Goal: Transaction & Acquisition: Book appointment/travel/reservation

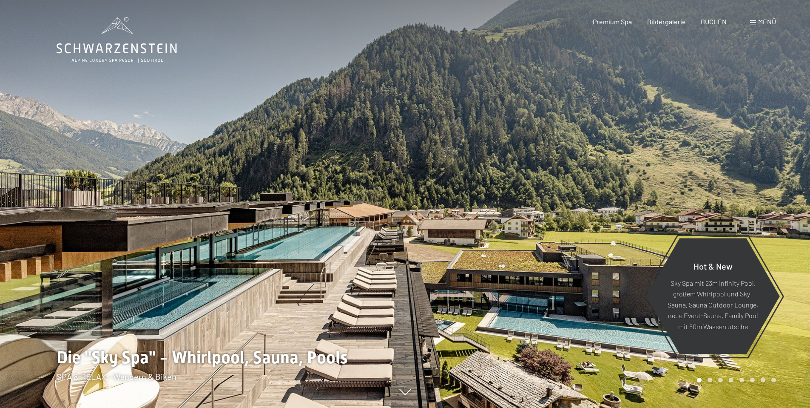
drag, startPoint x: 302, startPoint y: 240, endPoint x: 447, endPoint y: 208, distance: 148.3
click at [447, 407] on div at bounding box center [406, 408] width 698 height 0
click at [492, 257] on div at bounding box center [607, 204] width 405 height 408
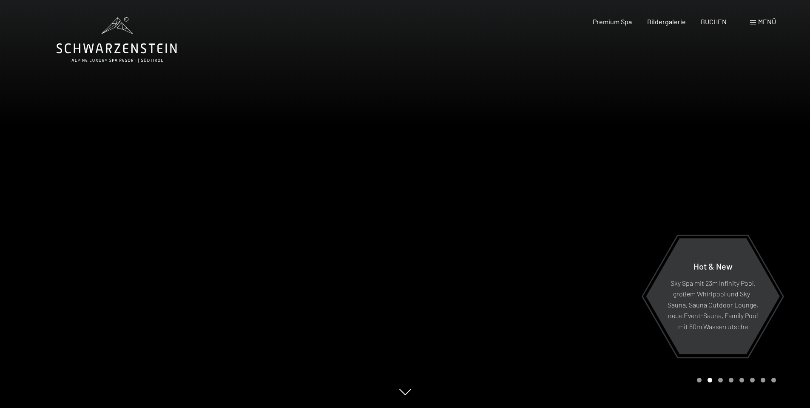
click at [492, 257] on div at bounding box center [607, 204] width 405 height 408
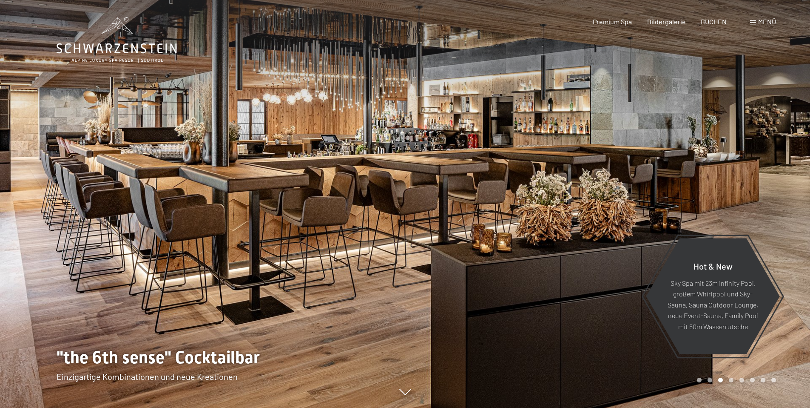
click at [492, 257] on div at bounding box center [607, 204] width 405 height 408
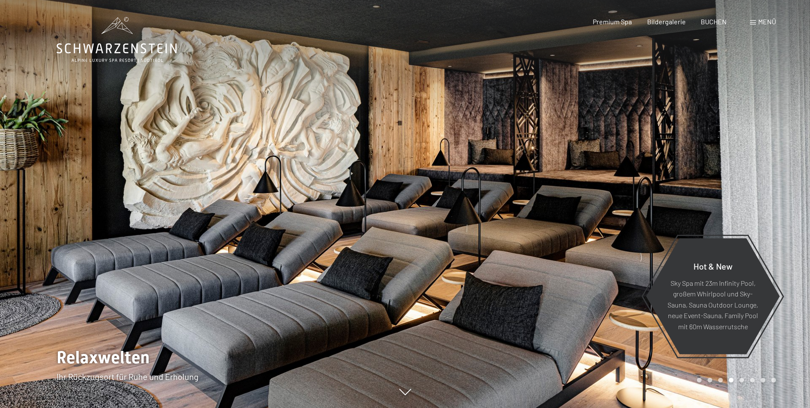
click at [492, 257] on div at bounding box center [607, 204] width 405 height 408
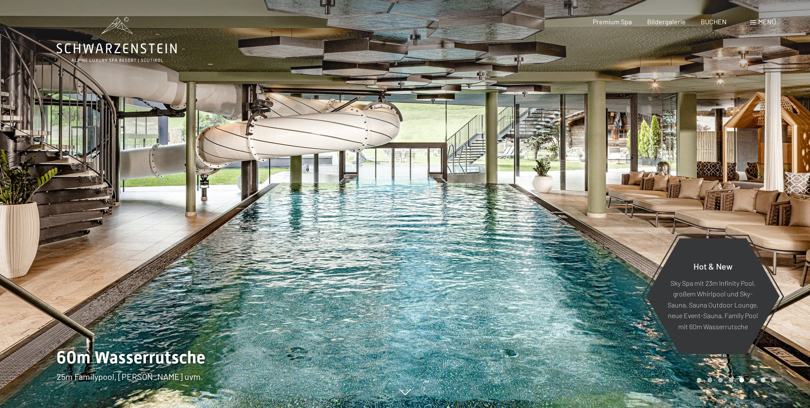
click at [492, 257] on div at bounding box center [607, 204] width 405 height 408
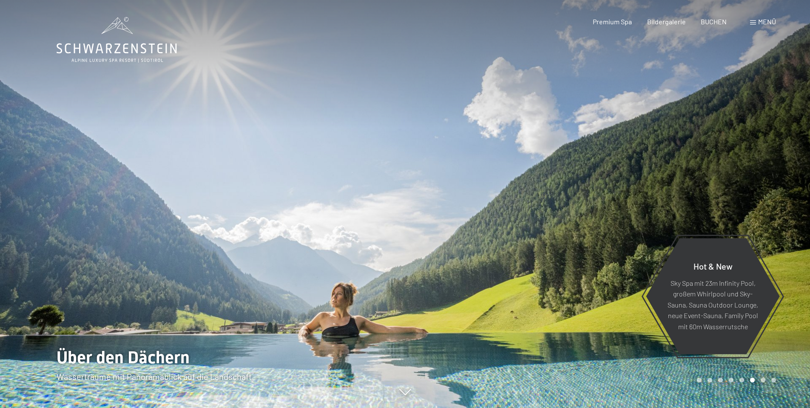
click at [492, 257] on div at bounding box center [607, 204] width 405 height 408
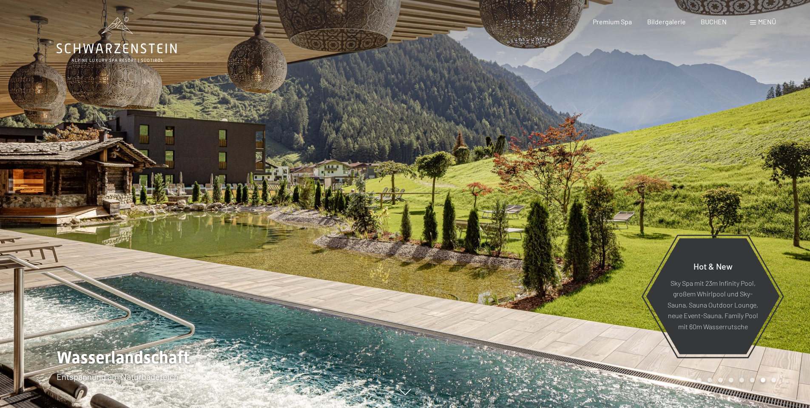
click at [492, 257] on div at bounding box center [607, 204] width 405 height 408
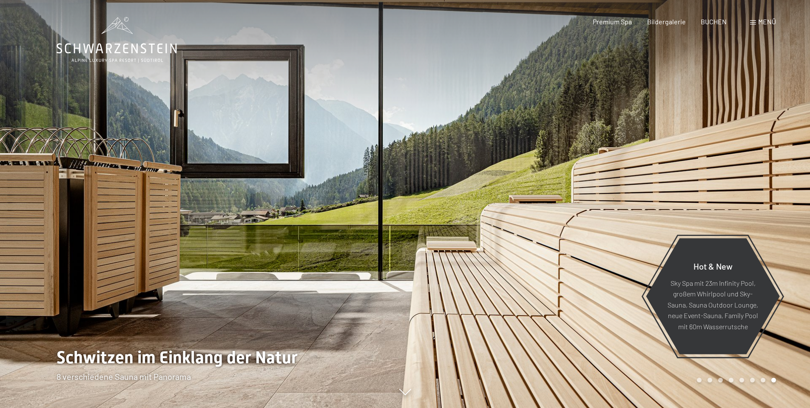
click at [492, 257] on div at bounding box center [607, 204] width 405 height 408
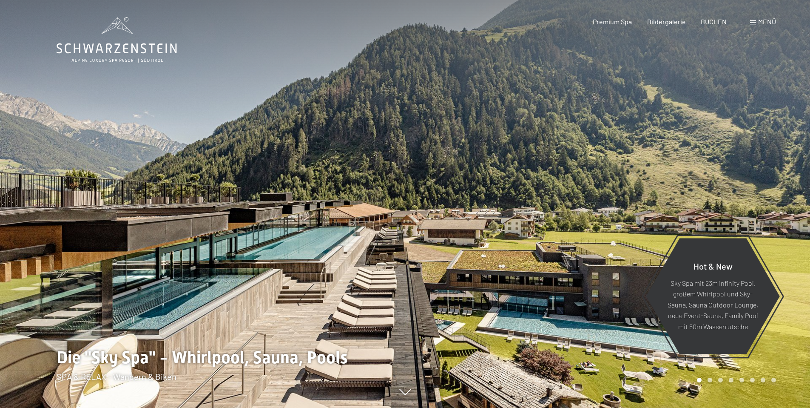
click at [492, 257] on div at bounding box center [607, 204] width 405 height 408
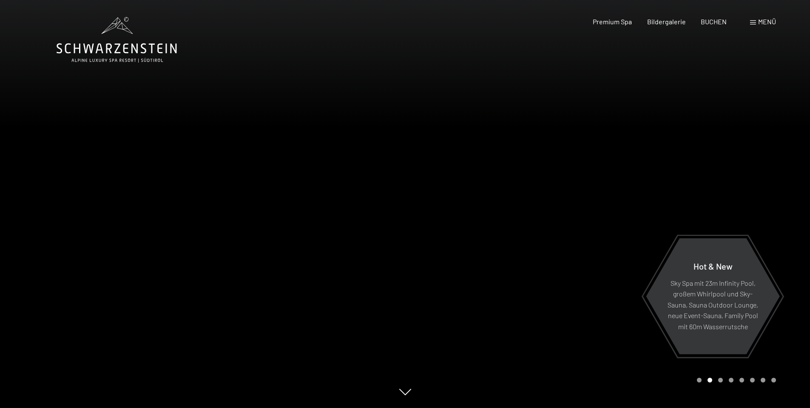
click at [492, 257] on div at bounding box center [607, 204] width 405 height 408
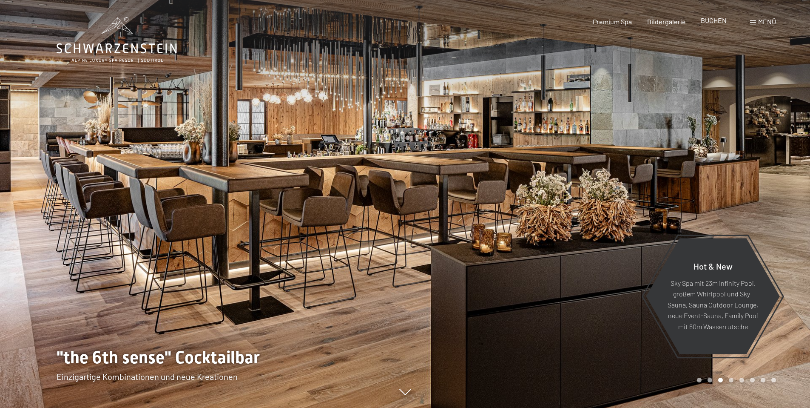
click at [715, 23] on span "BUCHEN" at bounding box center [714, 20] width 26 height 8
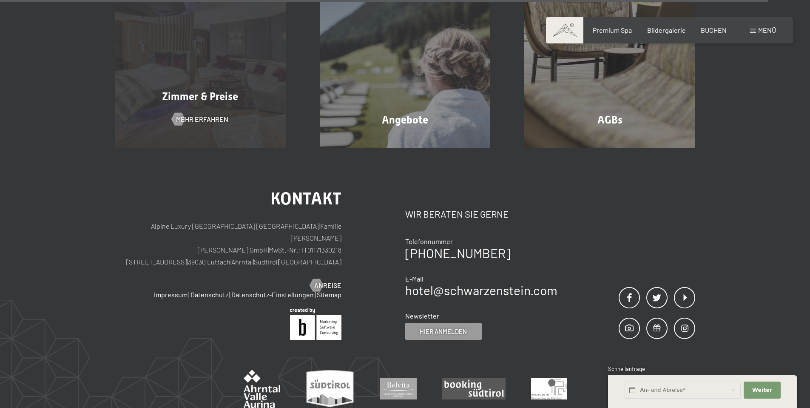
scroll to position [2768, 0]
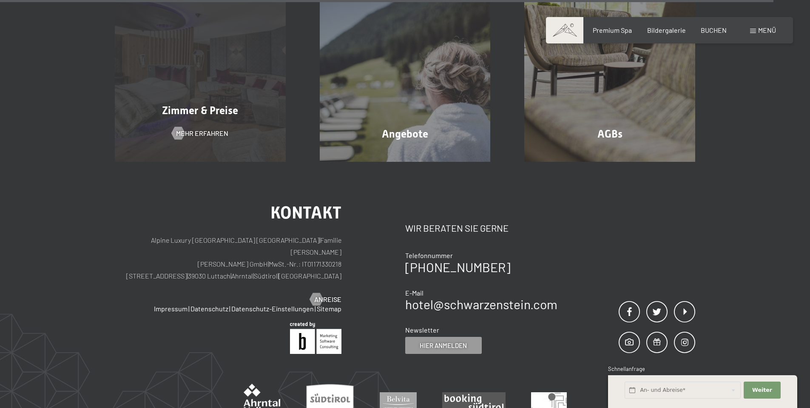
click at [204, 68] on div "Zimmer & Preise Mehr erfahren" at bounding box center [200, 76] width 205 height 171
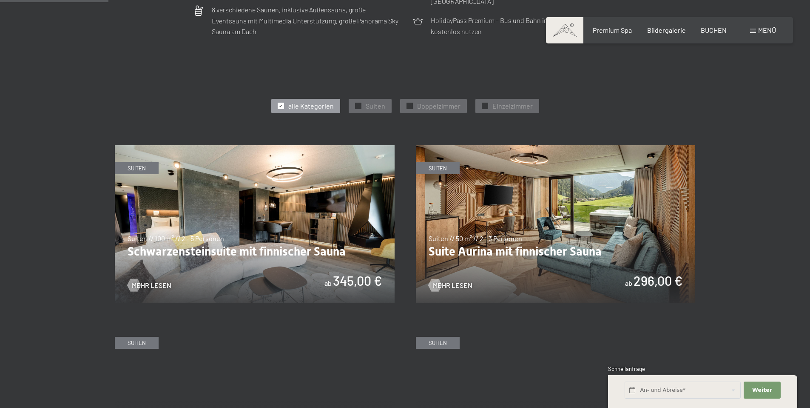
scroll to position [445, 0]
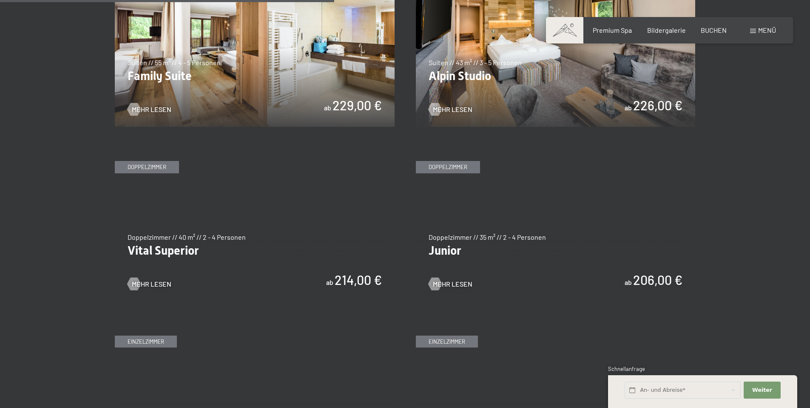
scroll to position [1117, 0]
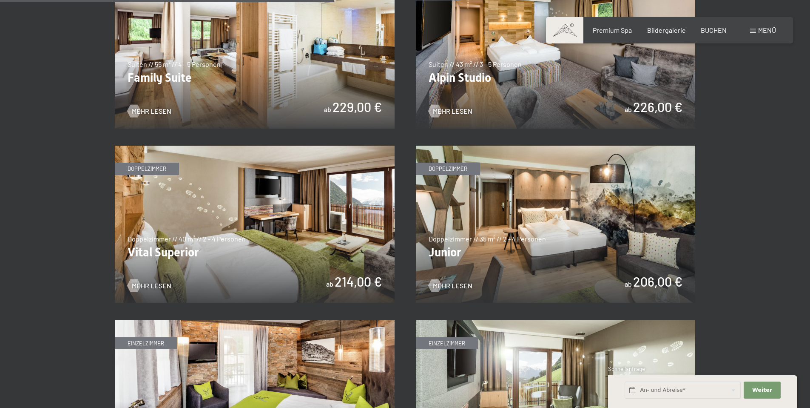
click at [747, 189] on section "✓ alle Kategorien ✓ Suiten ✓ Doppelzimmer ✓ Einzelzimmer alle Kategorien alle K…" at bounding box center [405, 19] width 810 height 1350
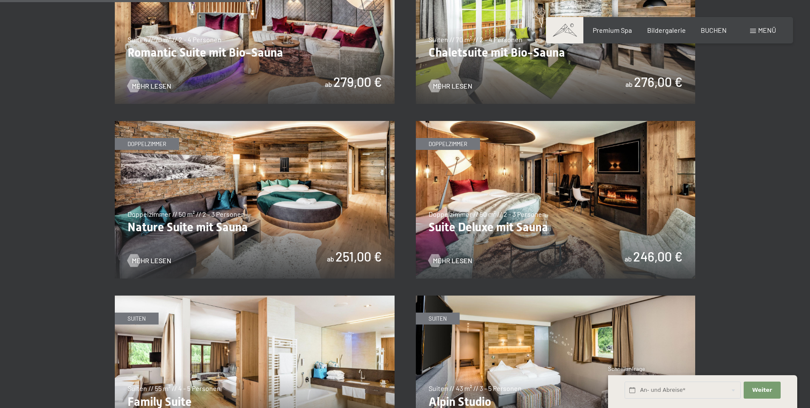
scroll to position [830, 0]
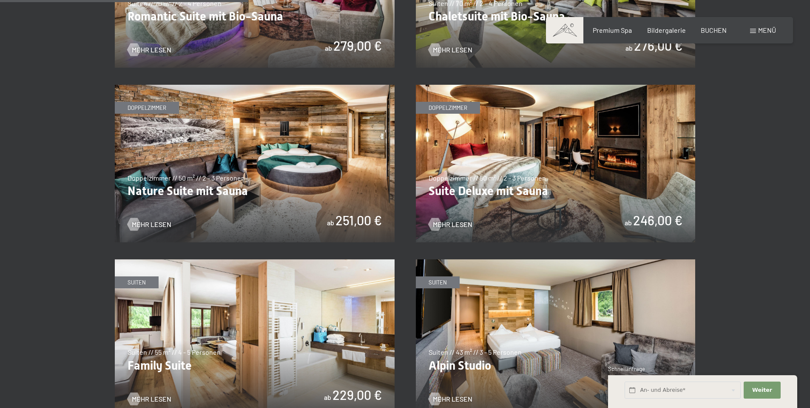
click at [532, 209] on img at bounding box center [556, 163] width 280 height 157
click at [759, 113] on section "✓ alle Kategorien ✓ Suiten ✓ Doppelzimmer ✓ Einzelzimmer alle Kategorien alle K…" at bounding box center [405, 307] width 810 height 1350
click at [253, 197] on img at bounding box center [255, 163] width 280 height 157
click at [724, 158] on div "✓ alle Kategorien ✓ Suiten ✓ Doppelzimmer ✓ Einzelzimmer alle Kategorien alle K…" at bounding box center [405, 313] width 644 height 1252
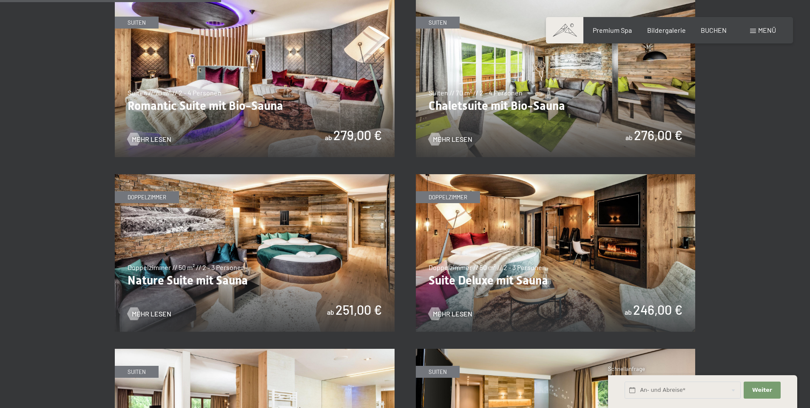
scroll to position [672, 0]
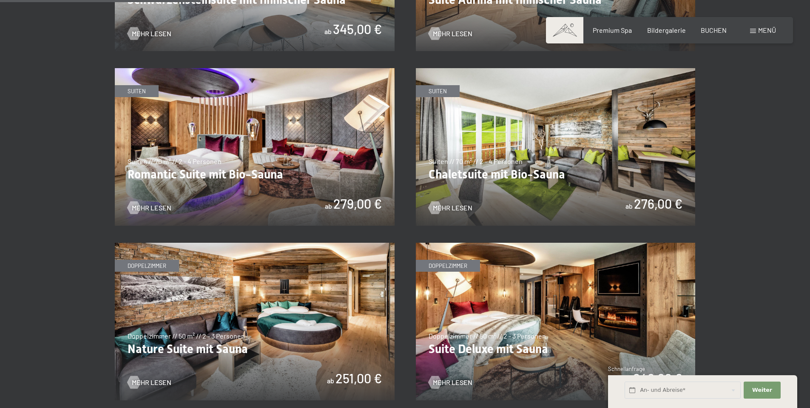
click at [554, 146] on img at bounding box center [556, 146] width 280 height 157
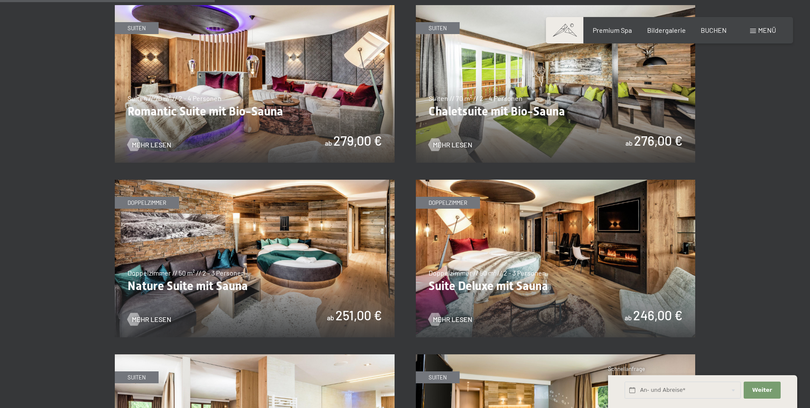
scroll to position [735, 0]
click at [359, 239] on img at bounding box center [255, 257] width 280 height 157
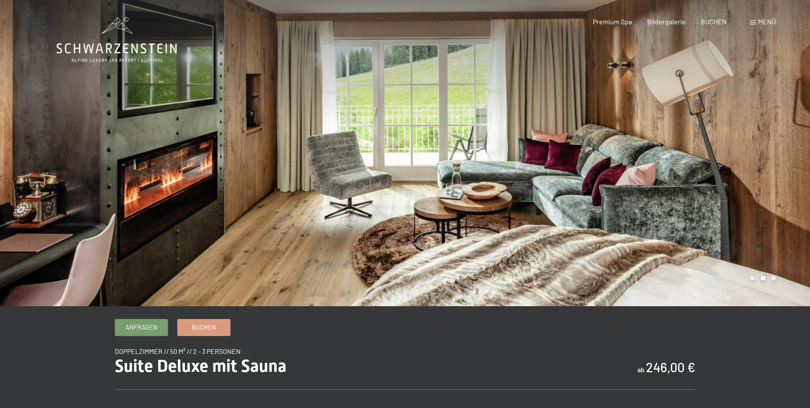
click at [296, 123] on div at bounding box center [202, 153] width 405 height 306
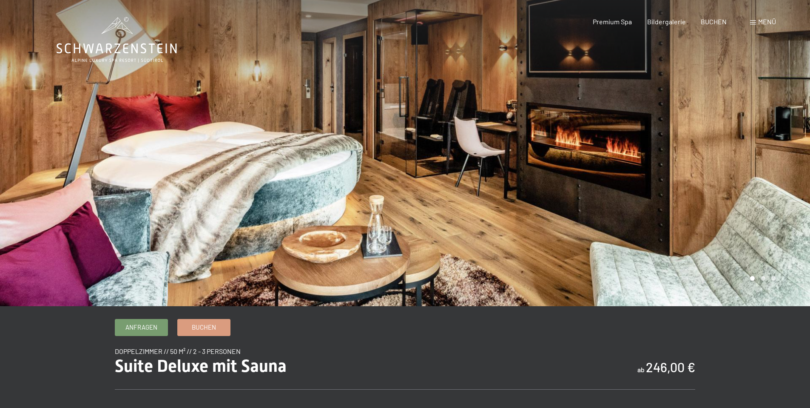
click at [296, 123] on div at bounding box center [202, 153] width 405 height 306
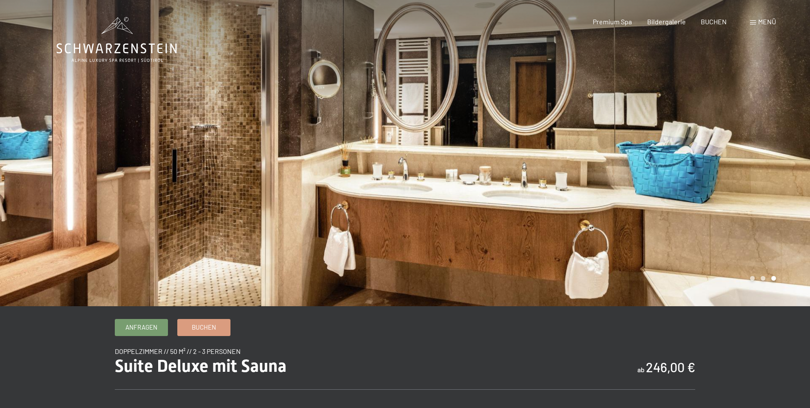
click at [296, 123] on div at bounding box center [202, 153] width 405 height 306
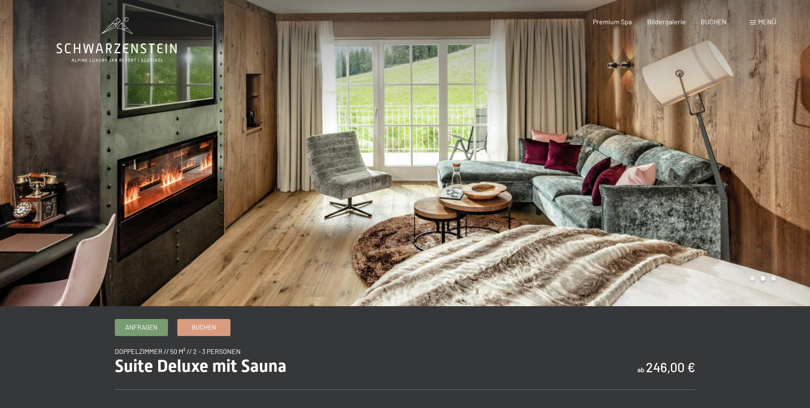
click at [296, 123] on div at bounding box center [202, 153] width 405 height 306
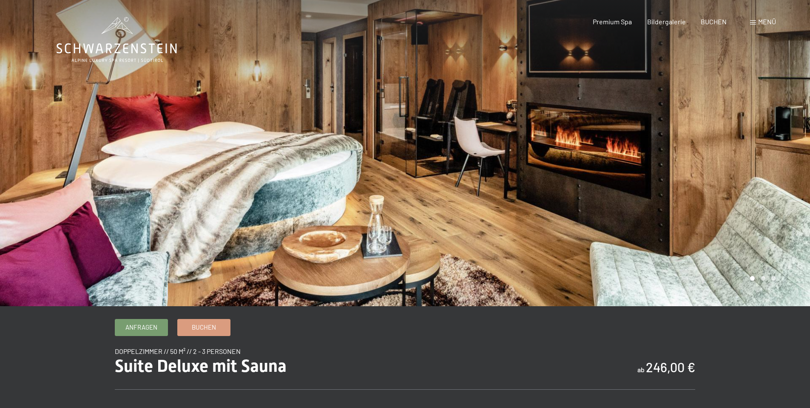
click at [296, 123] on div at bounding box center [202, 153] width 405 height 306
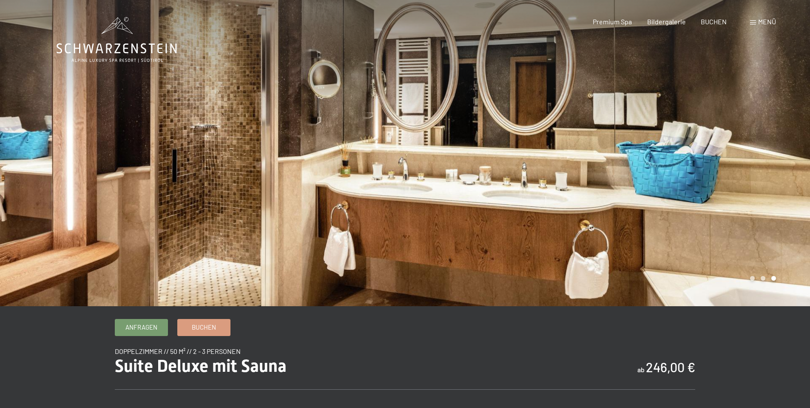
click at [658, 135] on div at bounding box center [607, 153] width 405 height 306
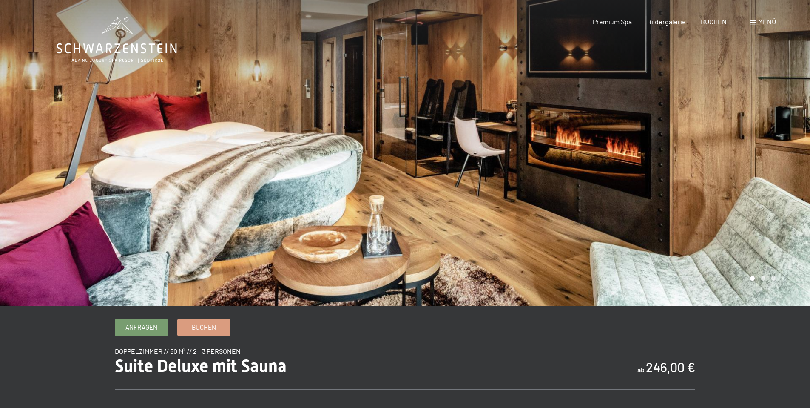
click at [712, 137] on div at bounding box center [607, 153] width 405 height 306
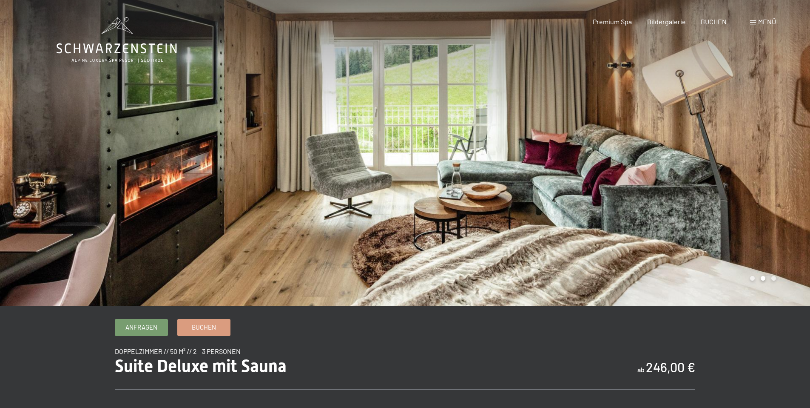
click at [712, 137] on div at bounding box center [607, 153] width 405 height 306
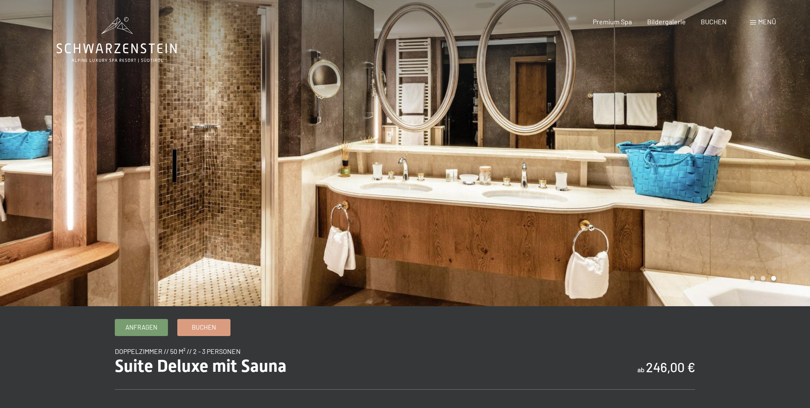
click at [712, 137] on div at bounding box center [607, 153] width 405 height 306
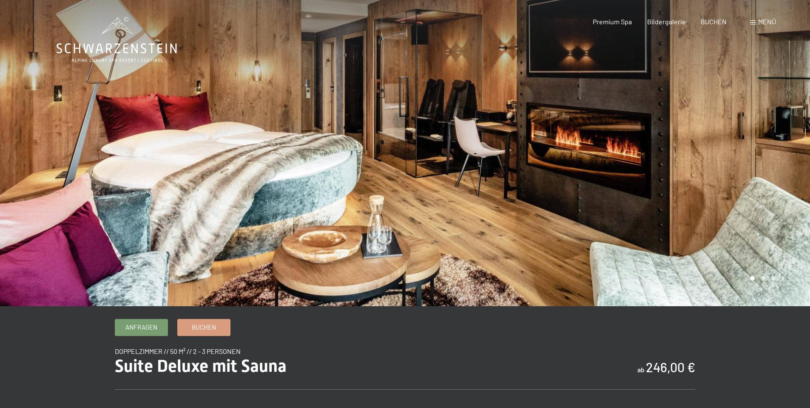
click at [712, 137] on div at bounding box center [607, 153] width 405 height 306
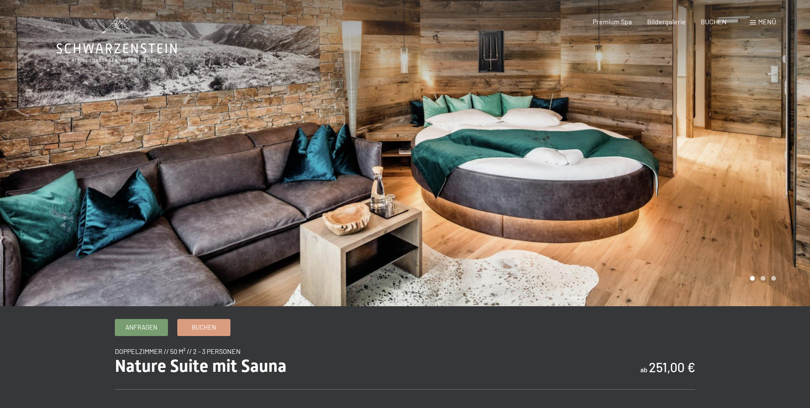
click at [726, 153] on div at bounding box center [607, 153] width 405 height 306
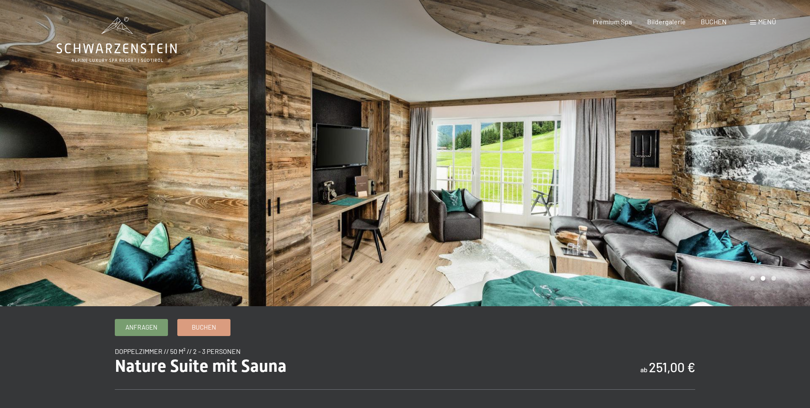
click at [726, 153] on div at bounding box center [607, 153] width 405 height 306
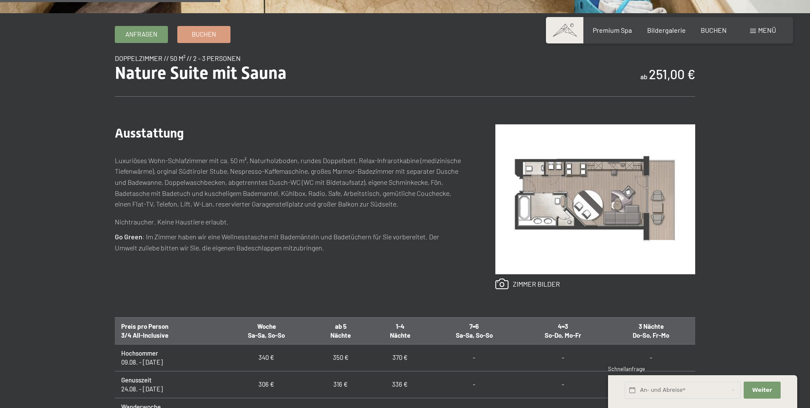
scroll to position [294, 0]
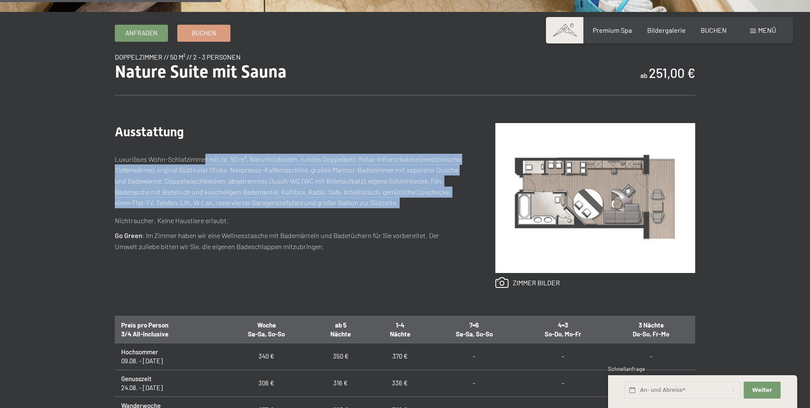
drag, startPoint x: 213, startPoint y: 161, endPoint x: 305, endPoint y: 211, distance: 104.7
click at [305, 211] on div "Luxuriöses Wohn-Schlafzimmer mit ca. 50 m², Naturholzboden, rundes Doppelbett, …" at bounding box center [288, 190] width 347 height 72
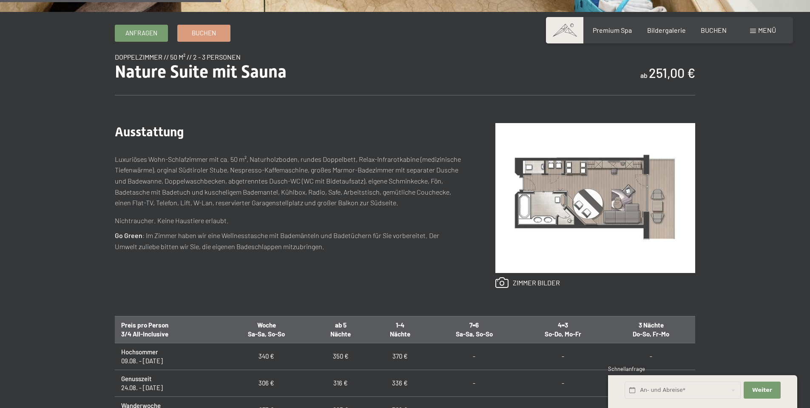
click at [304, 231] on p "Go Green : Im [PERSON_NAME] haben wir eine Wellnesstasche mit Bademänteln und B…" at bounding box center [288, 241] width 347 height 22
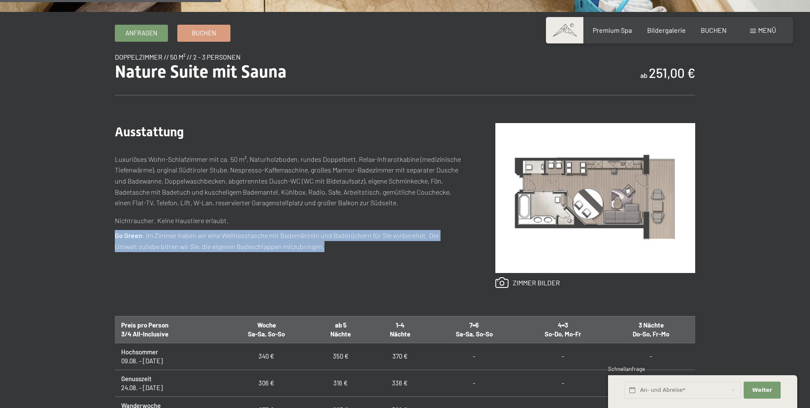
click at [304, 231] on p "Go Green : Im [PERSON_NAME] haben wir eine Wellnesstasche mit Bademänteln und B…" at bounding box center [288, 241] width 347 height 22
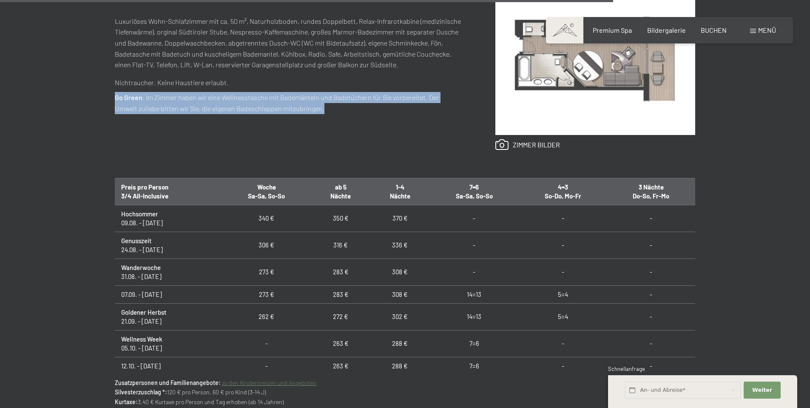
scroll to position [0, 0]
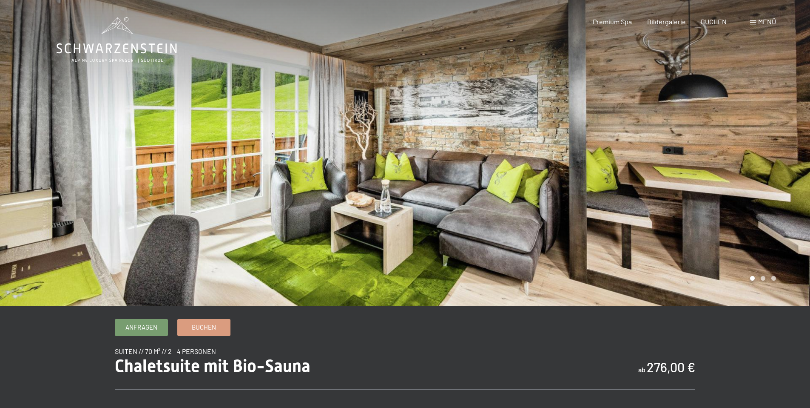
click at [651, 124] on div at bounding box center [607, 153] width 405 height 306
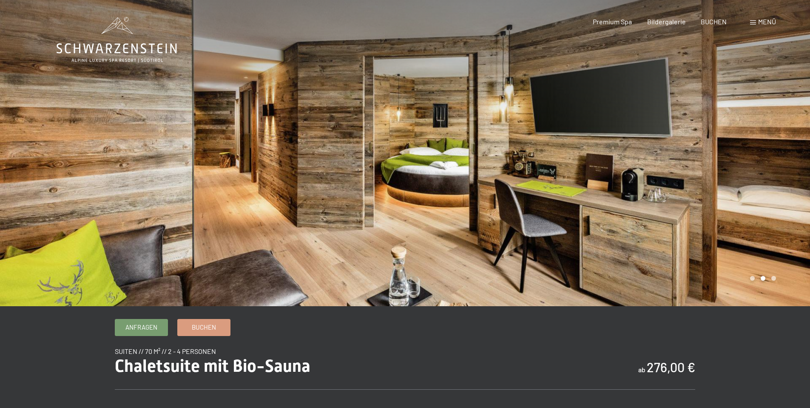
click at [690, 125] on div at bounding box center [607, 153] width 405 height 306
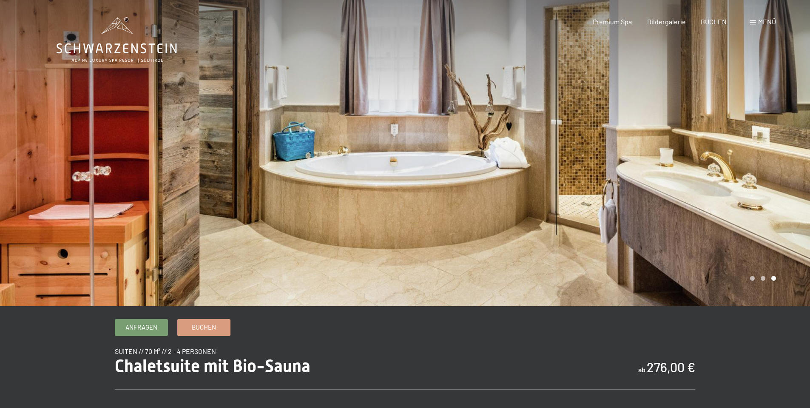
click at [690, 125] on div at bounding box center [607, 153] width 405 height 306
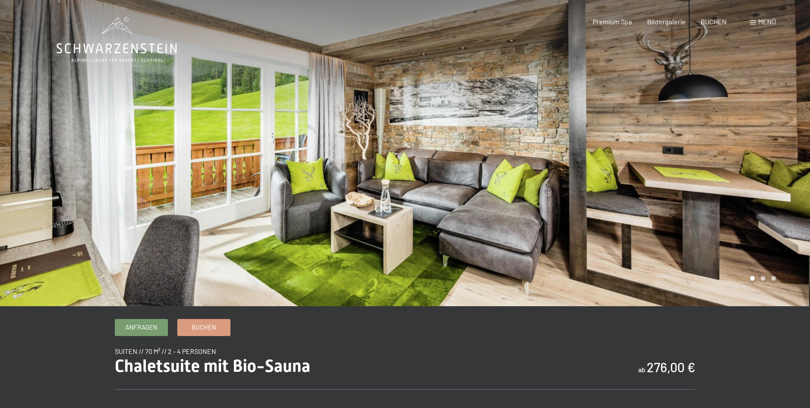
click at [690, 125] on div at bounding box center [607, 153] width 405 height 306
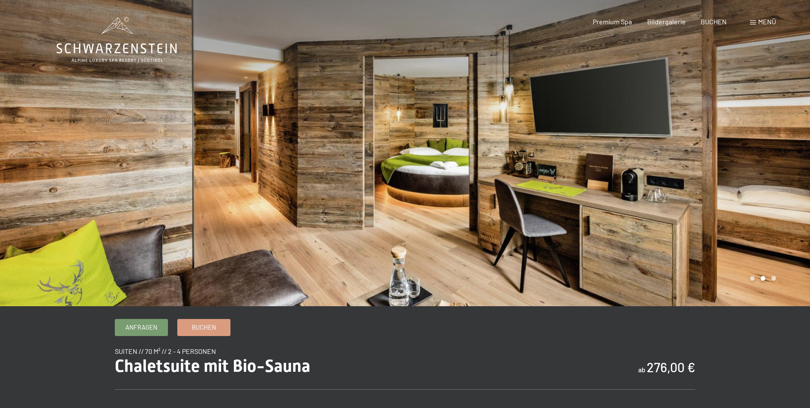
click at [690, 125] on div at bounding box center [607, 153] width 405 height 306
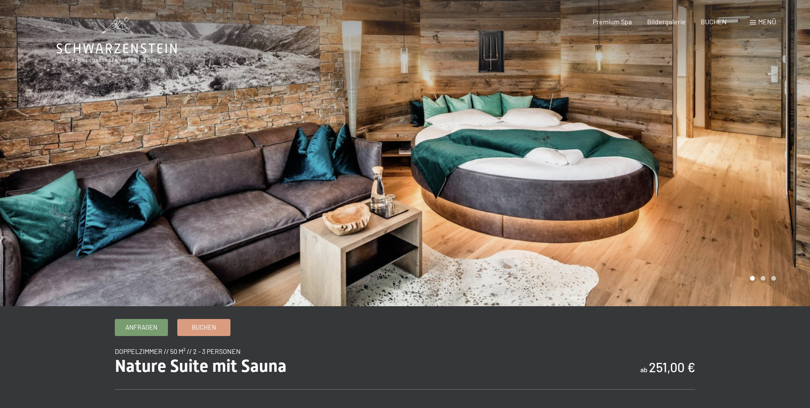
click at [692, 120] on div at bounding box center [607, 153] width 405 height 306
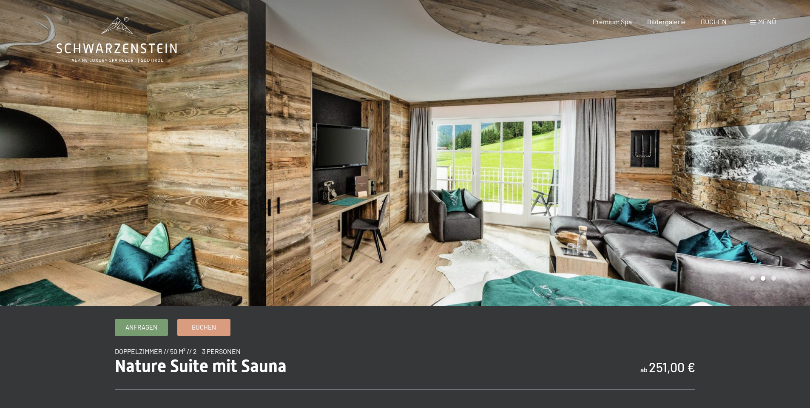
click at [692, 120] on div at bounding box center [607, 153] width 405 height 306
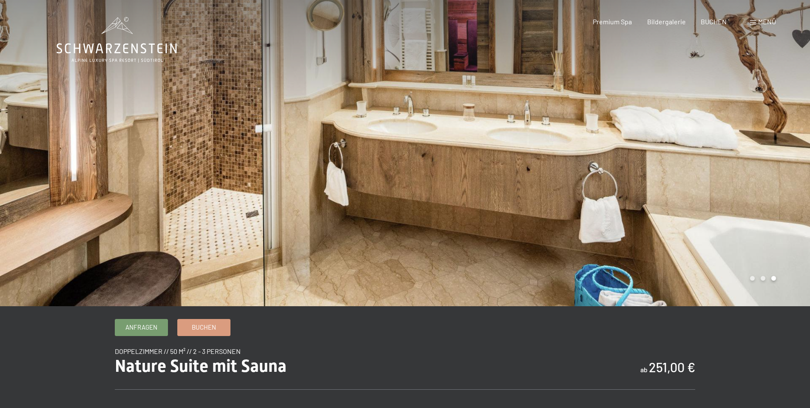
click at [641, 142] on div at bounding box center [607, 153] width 405 height 306
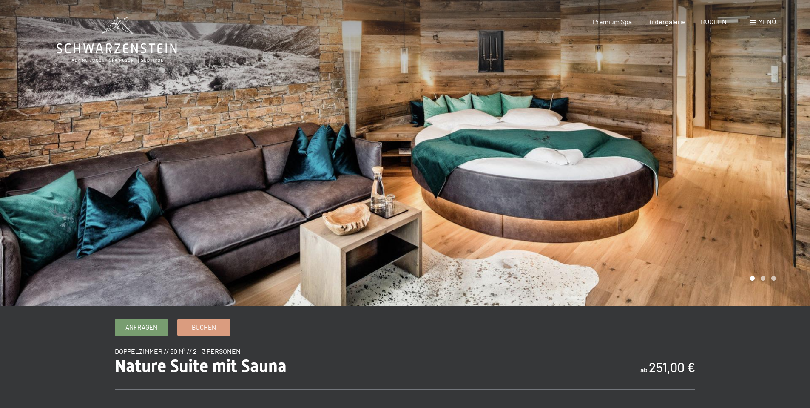
click at [632, 144] on div at bounding box center [607, 153] width 405 height 306
